Goal: Task Accomplishment & Management: Complete application form

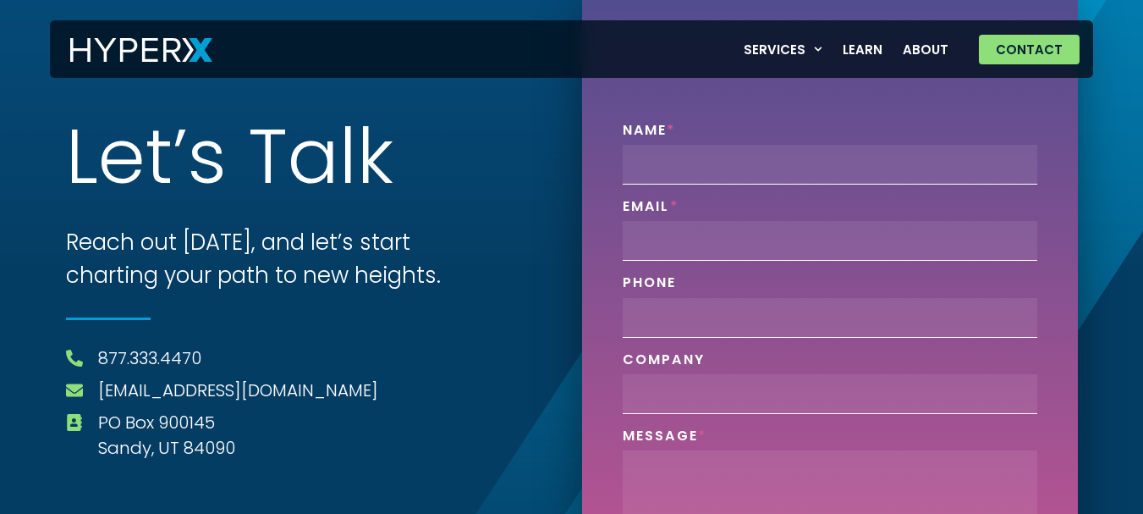
type input "[PERSON_NAME]"
type input "[EMAIL_ADDRESS][DOMAIN_NAME]"
type input "Hello, We are offering a 20-hour FREE trial of administrative support services …"
type input "Webgrity"
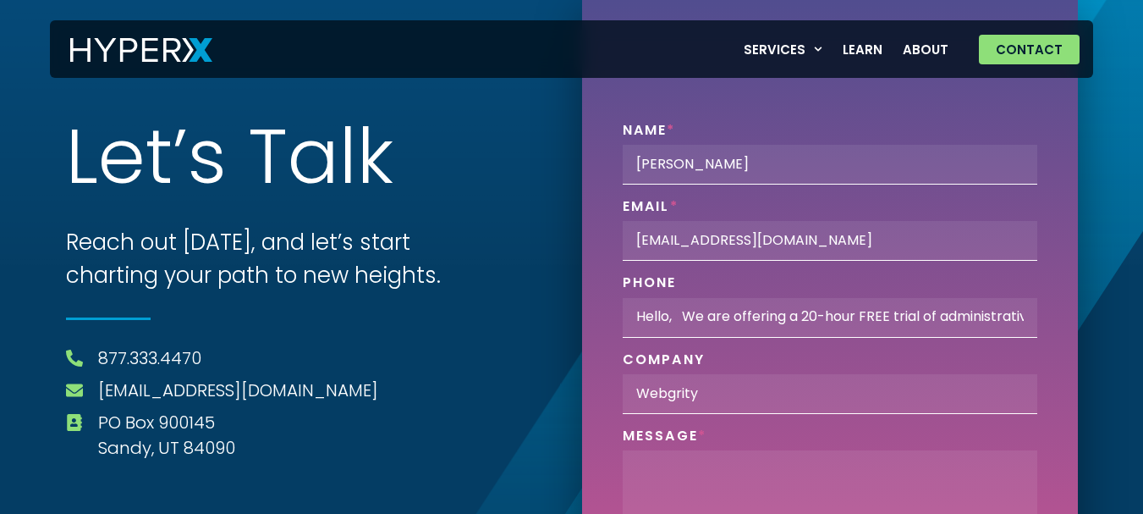
type textarea "Hello, We are offering a 20-hour FREE trial of administrative support services …"
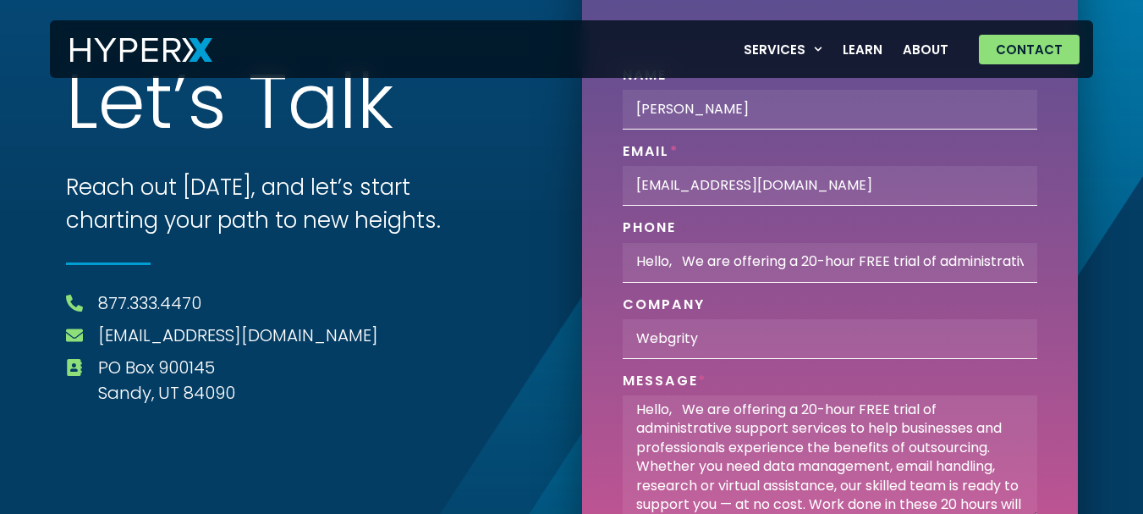
scroll to position [85, 0]
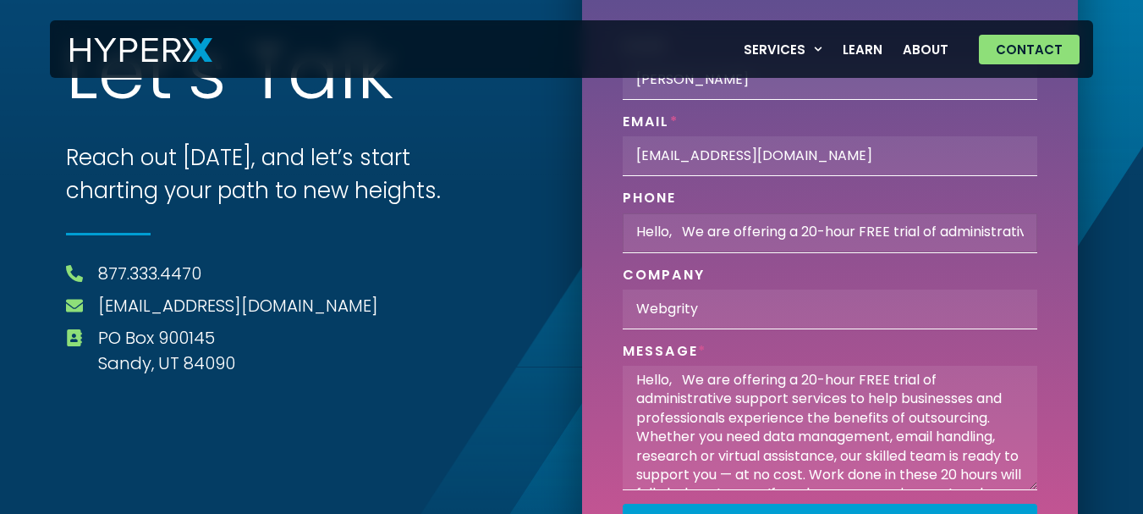
click at [725, 226] on input "Hello, We are offering a 20-hour FREE trial of administrative support services …" at bounding box center [830, 233] width 415 height 40
paste input "3340073326"
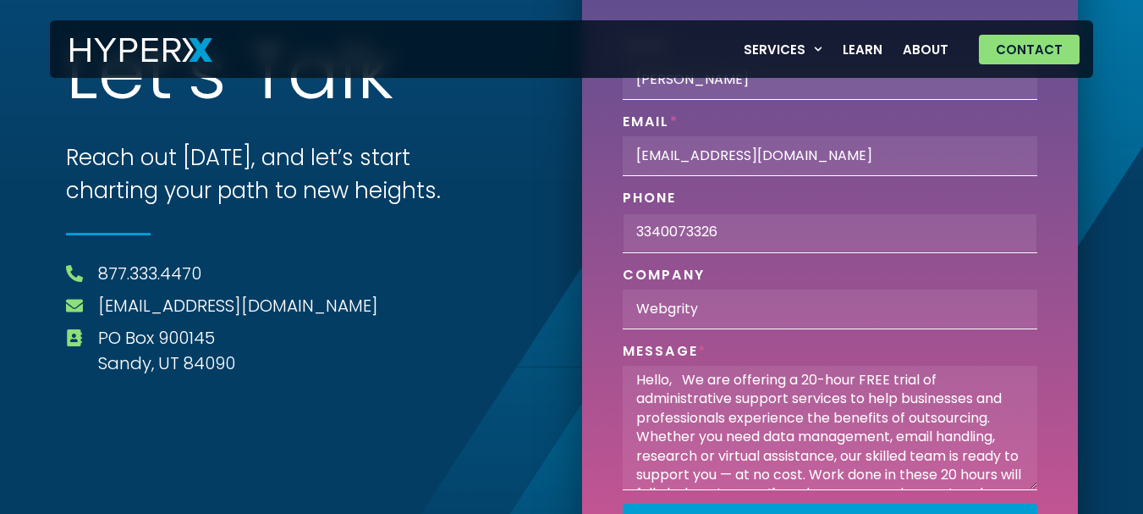
scroll to position [165, 0]
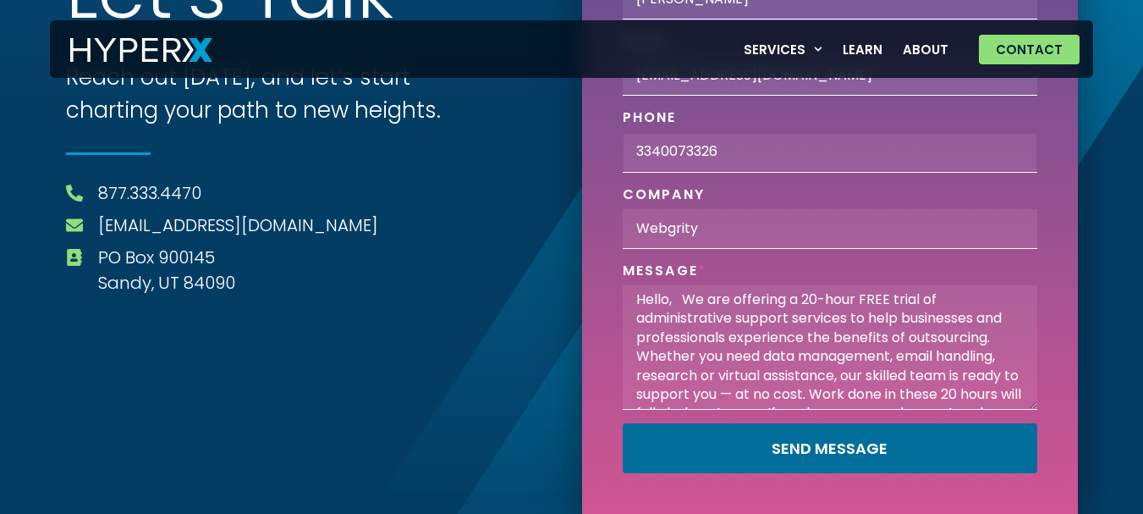
type input "3340073326"
drag, startPoint x: 779, startPoint y: 459, endPoint x: 785, endPoint y: 453, distance: 9.0
click at [783, 457] on button "Send Message" at bounding box center [830, 448] width 415 height 50
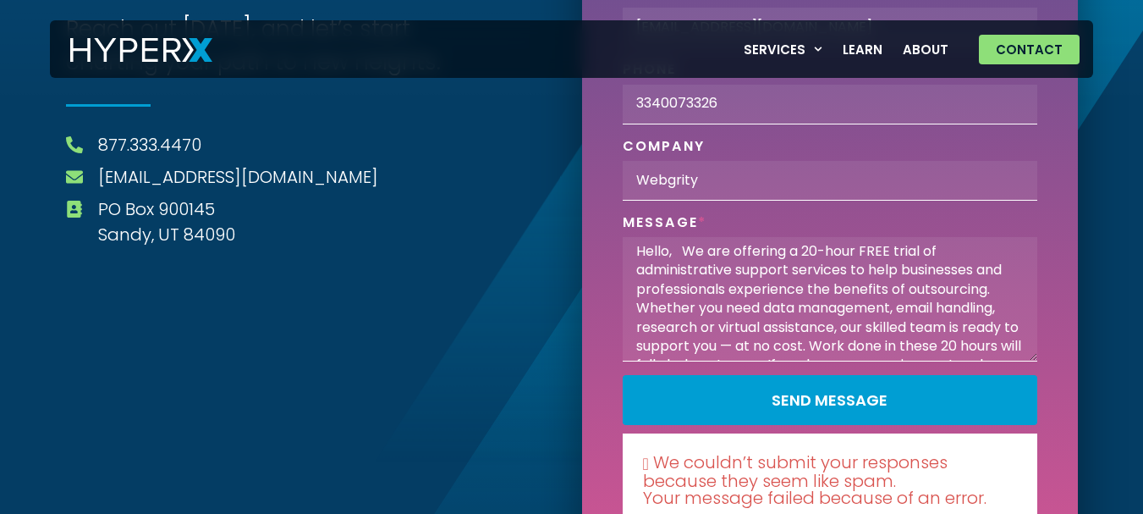
scroll to position [275, 0]
